Goal: Information Seeking & Learning: Learn about a topic

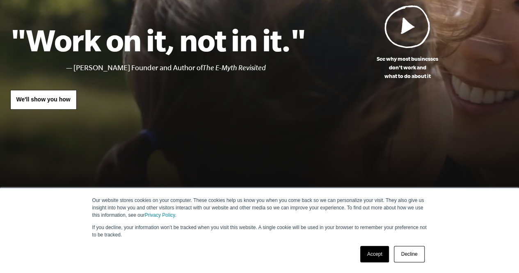
drag, startPoint x: 379, startPoint y: 255, endPoint x: 358, endPoint y: 197, distance: 61.4
click at [379, 255] on link "Accept" at bounding box center [374, 254] width 29 height 16
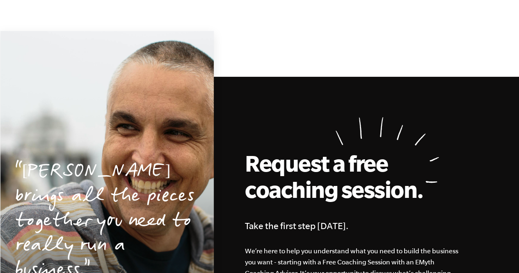
scroll to position [1683, 0]
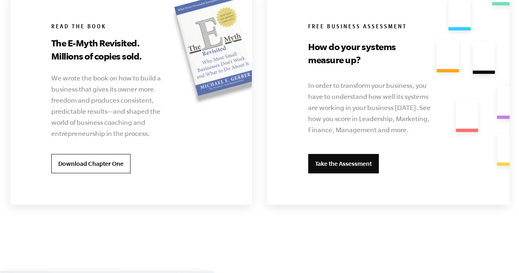
click at [361, 163] on link "Take the Assessment" at bounding box center [343, 164] width 71 height 20
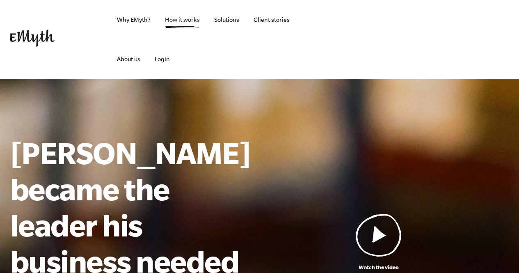
click at [187, 18] on link "How it works" at bounding box center [182, 19] width 48 height 39
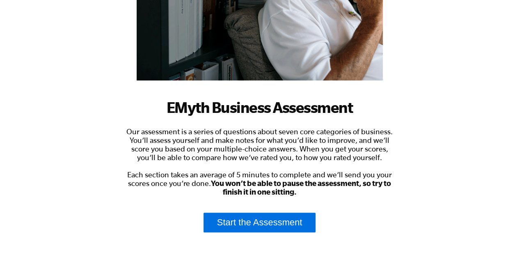
scroll to position [205, 0]
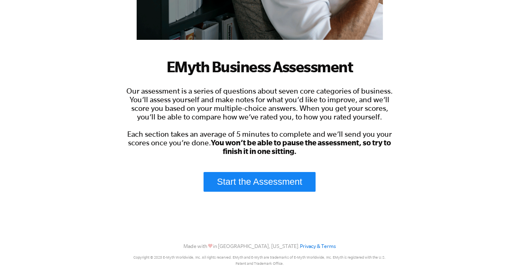
click at [286, 184] on link "Start the Assessment" at bounding box center [260, 182] width 112 height 20
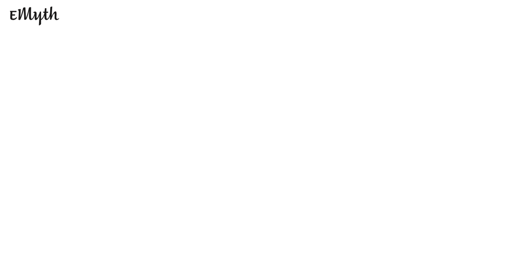
scroll to position [0, 0]
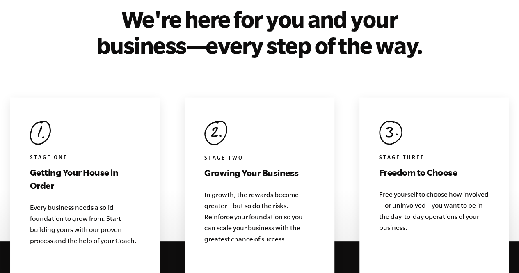
scroll to position [862, 0]
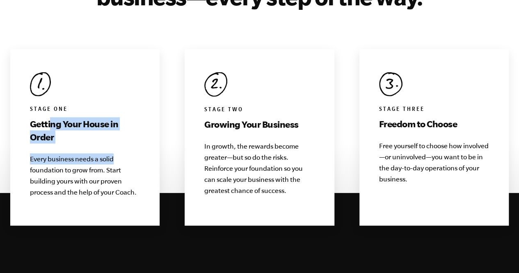
drag, startPoint x: 67, startPoint y: 106, endPoint x: 123, endPoint y: 145, distance: 67.9
click at [123, 145] on div "Stage One Getting Your House in Order Every business needs a solid foundation t…" at bounding box center [85, 137] width 150 height 177
click at [123, 154] on p "Every business needs a solid foundation to grow from. Start building yours with…" at bounding box center [85, 176] width 110 height 44
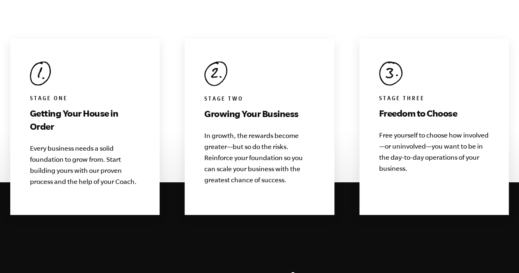
scroll to position [903, 0]
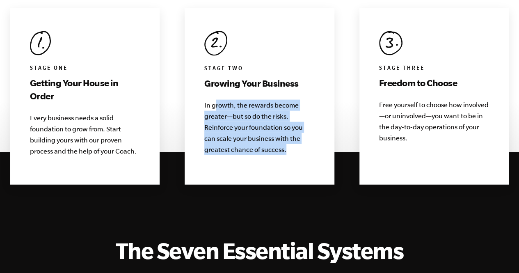
drag, startPoint x: 216, startPoint y: 83, endPoint x: 302, endPoint y: 145, distance: 105.0
click at [302, 145] on div "Stage Two Growing Your Business In growth, the rewards become greater—but so do…" at bounding box center [260, 96] width 150 height 177
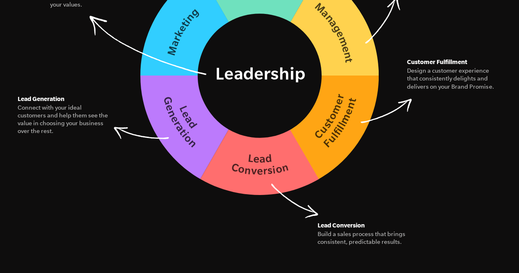
scroll to position [1396, 0]
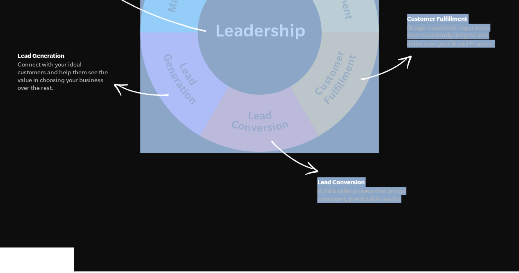
drag, startPoint x: 317, startPoint y: 173, endPoint x: 408, endPoint y: 185, distance: 92.3
click at [408, 187] on figcaption "Build a sales process that brings consistent, predictable results." at bounding box center [363, 195] width 92 height 16
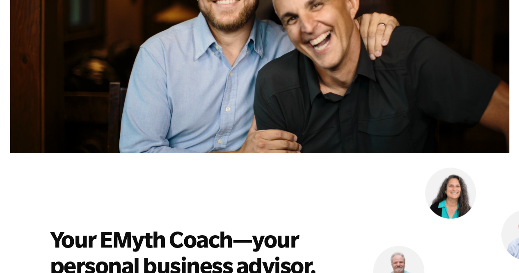
scroll to position [2217, 0]
